Goal: Task Accomplishment & Management: Use online tool/utility

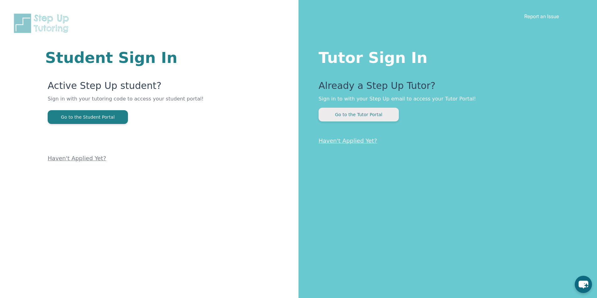
click at [360, 116] on button "Go to the Tutor Portal" at bounding box center [358, 115] width 80 height 14
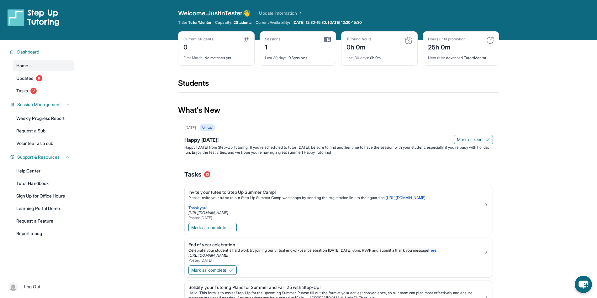
click at [203, 81] on div "Students" at bounding box center [338, 85] width 321 height 14
click at [29, 288] on span "Log Out" at bounding box center [32, 287] width 16 height 6
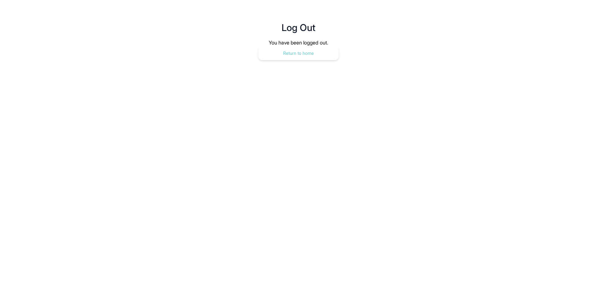
click at [299, 56] on button "Return to home" at bounding box center [298, 53] width 80 height 14
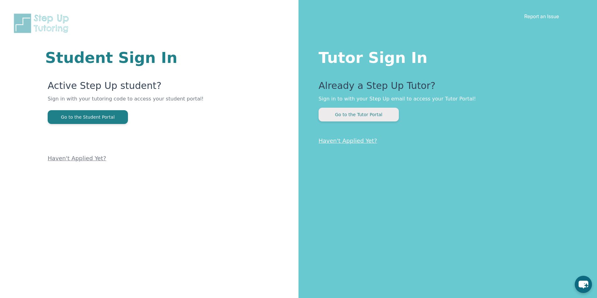
click at [364, 113] on button "Go to the Tutor Portal" at bounding box center [358, 115] width 80 height 14
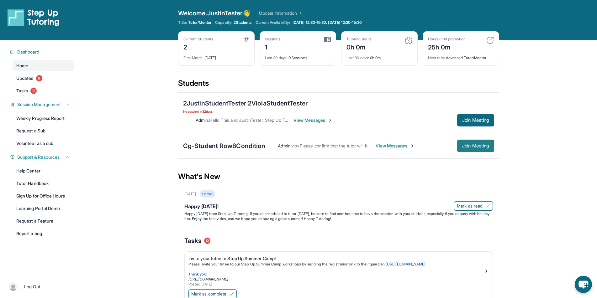
click at [470, 150] on button "Join Meeting" at bounding box center [475, 146] width 37 height 13
click at [473, 118] on span "Join Meeting" at bounding box center [475, 120] width 27 height 4
click at [152, 27] on div "Open sidebar Welcome, JustinTester 👋 Update Information Title: Tutor/Mentor Cap…" at bounding box center [298, 20] width 597 height 40
click at [462, 145] on span "Join Meeting" at bounding box center [475, 146] width 27 height 4
